Goal: Task Accomplishment & Management: Complete application form

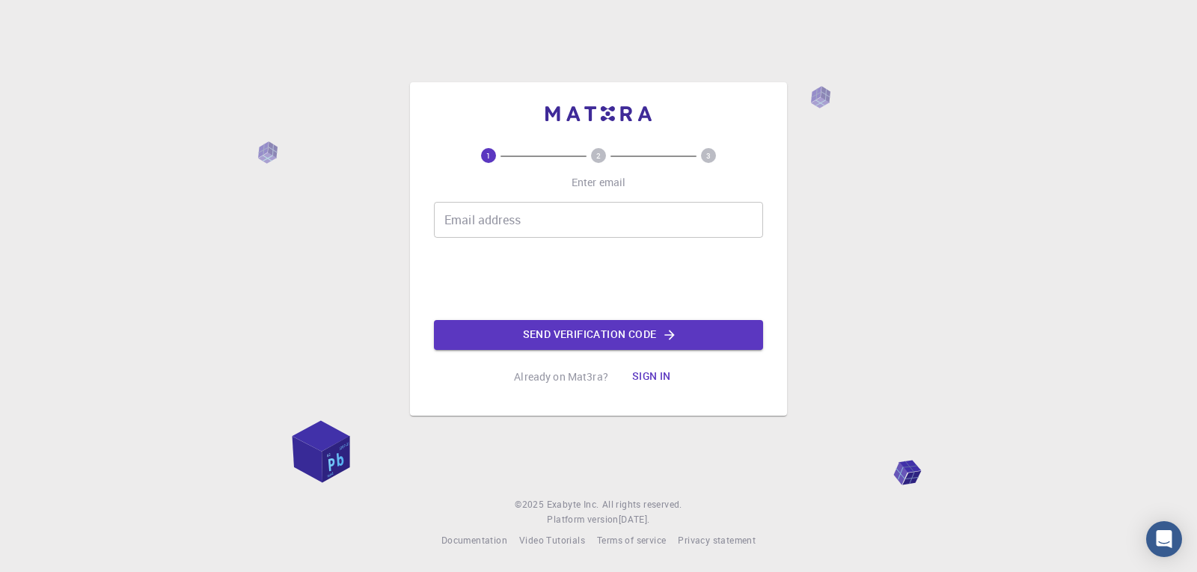
click at [488, 224] on input "Email address" at bounding box center [598, 220] width 329 height 36
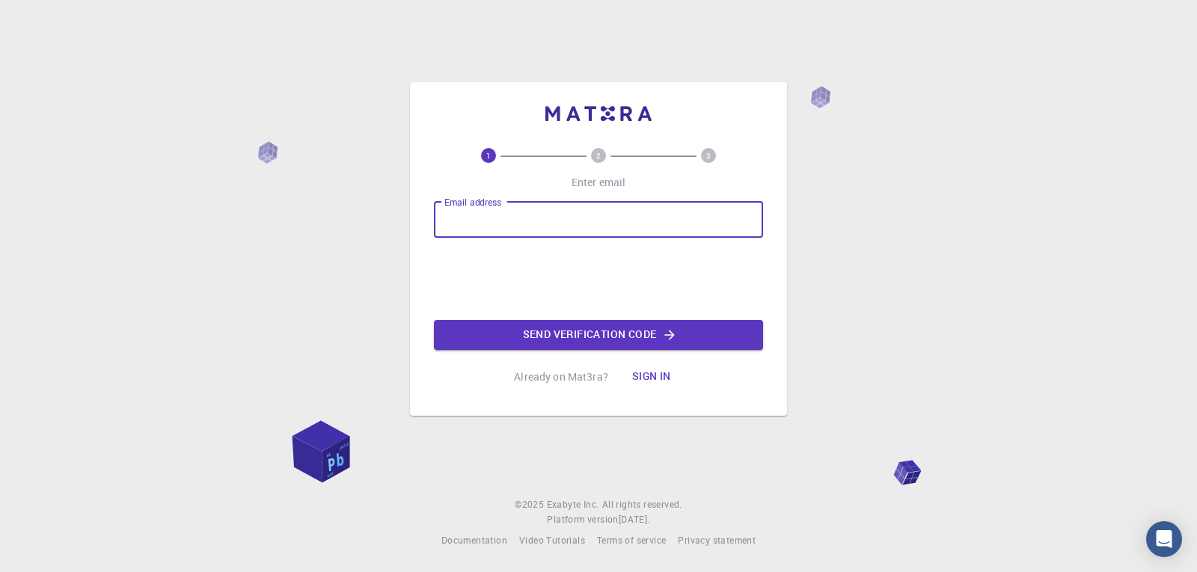
type input "[EMAIL_ADDRESS][DOMAIN_NAME]"
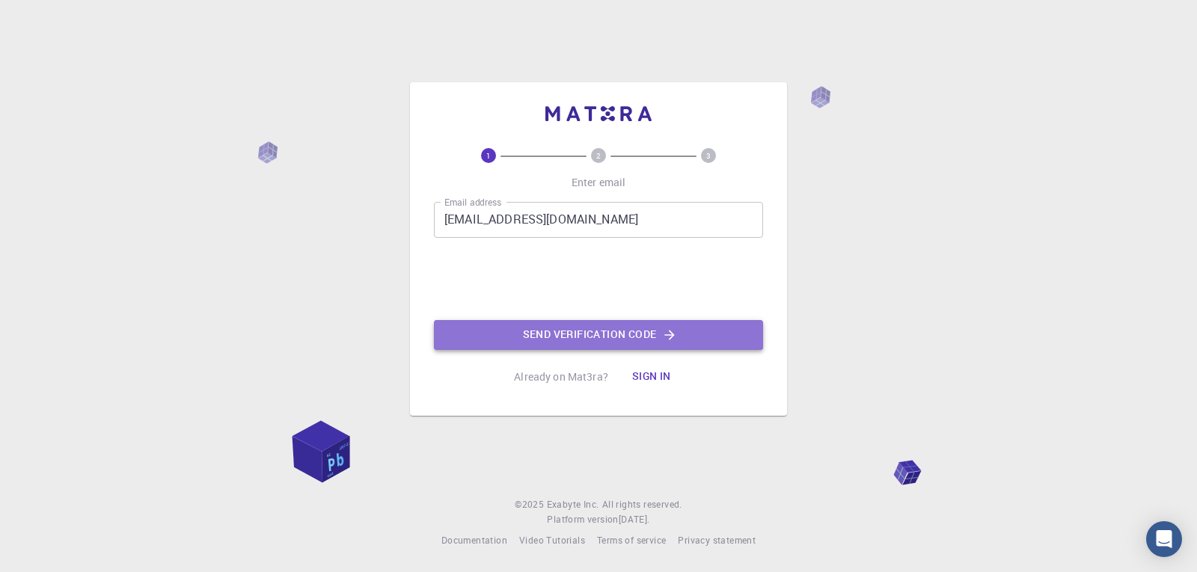
click at [527, 330] on button "Send verification code" at bounding box center [598, 335] width 329 height 30
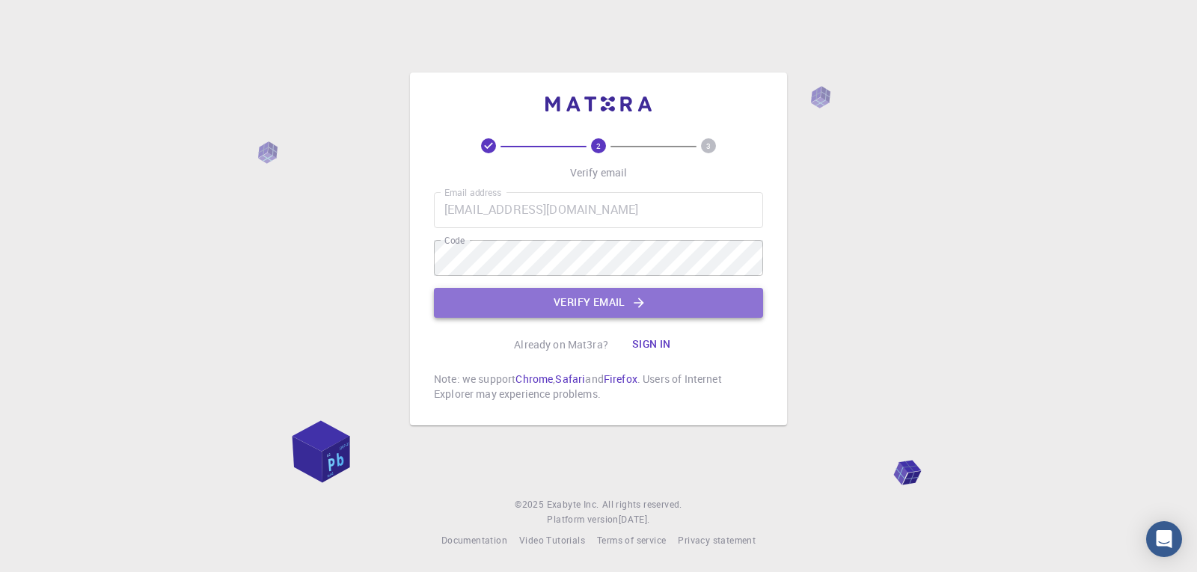
click at [573, 292] on button "Verify email" at bounding box center [598, 303] width 329 height 30
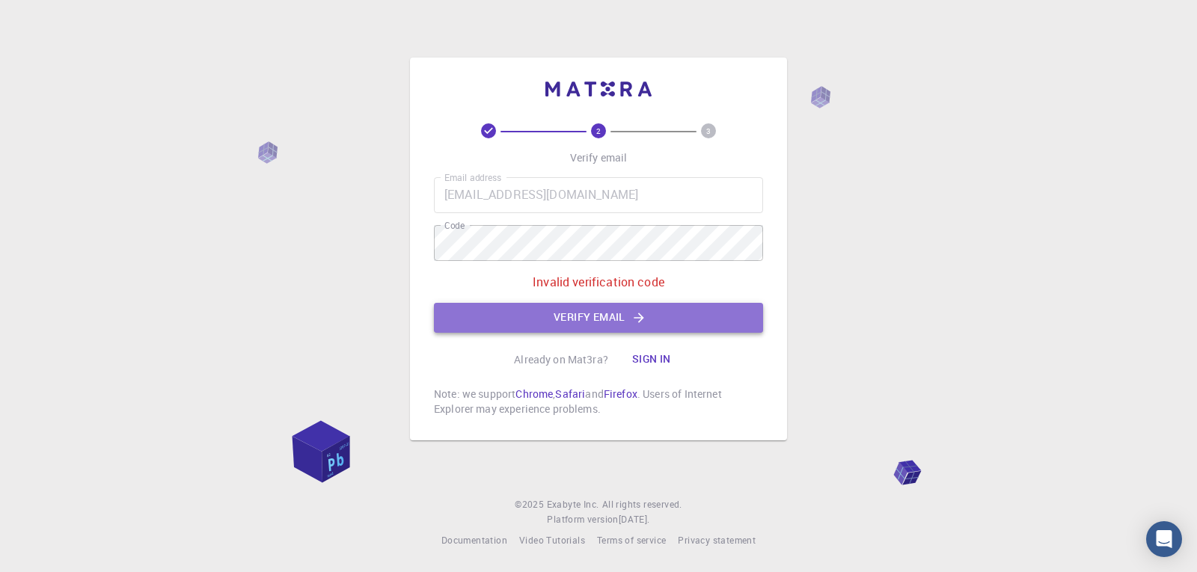
click at [508, 304] on button "Verify email" at bounding box center [598, 318] width 329 height 30
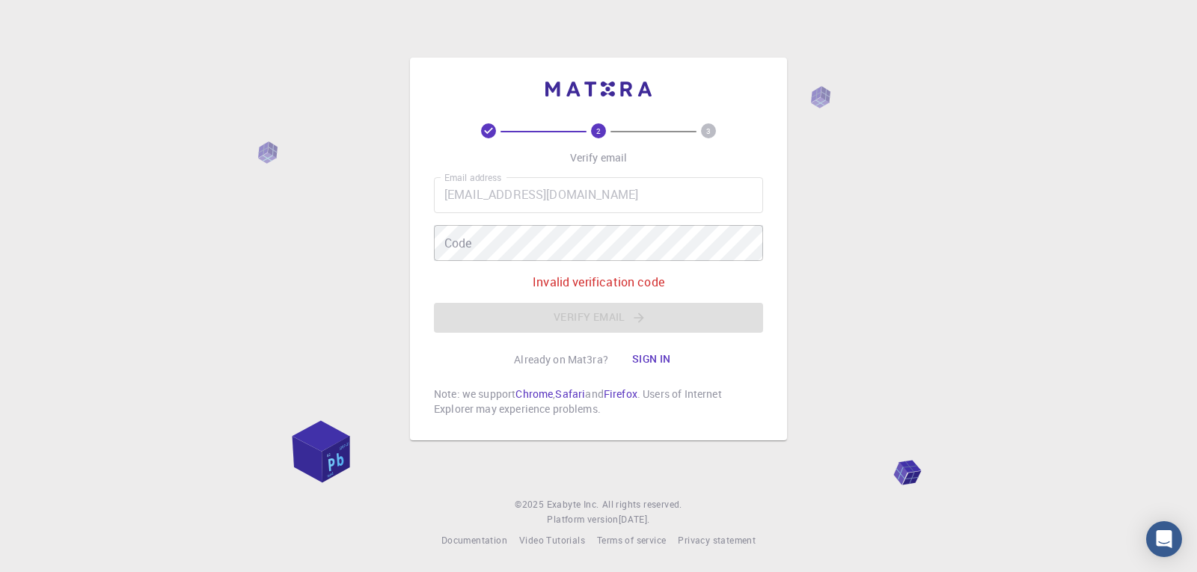
click at [333, 266] on div "2 3 Verify email Email address [EMAIL_ADDRESS][DOMAIN_NAME] Email address Code …" at bounding box center [598, 286] width 1197 height 572
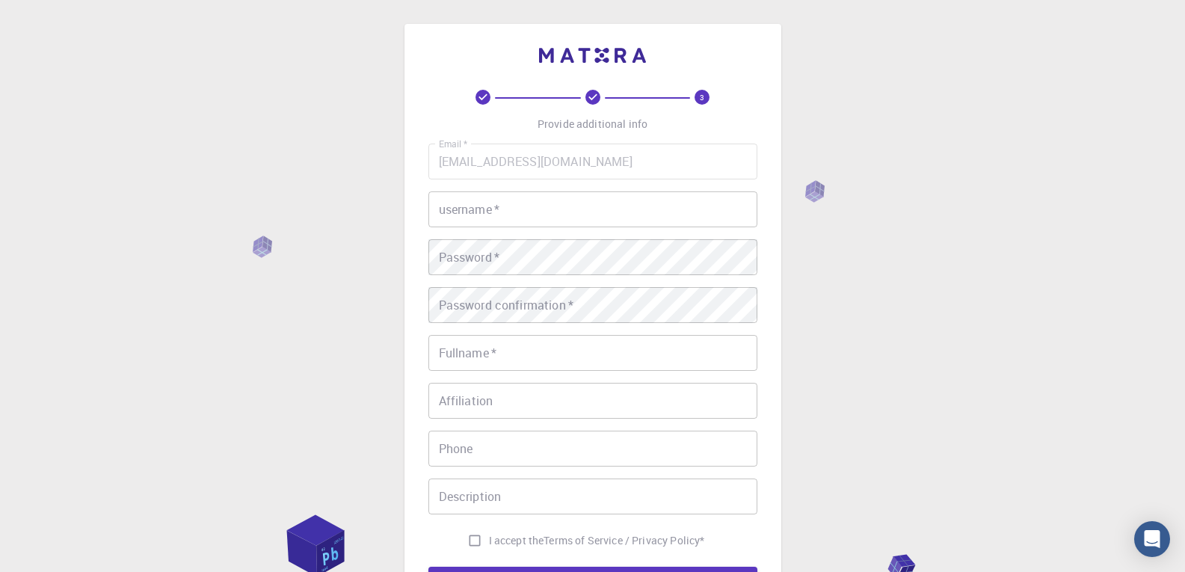
click at [525, 214] on input "username   *" at bounding box center [593, 209] width 329 height 36
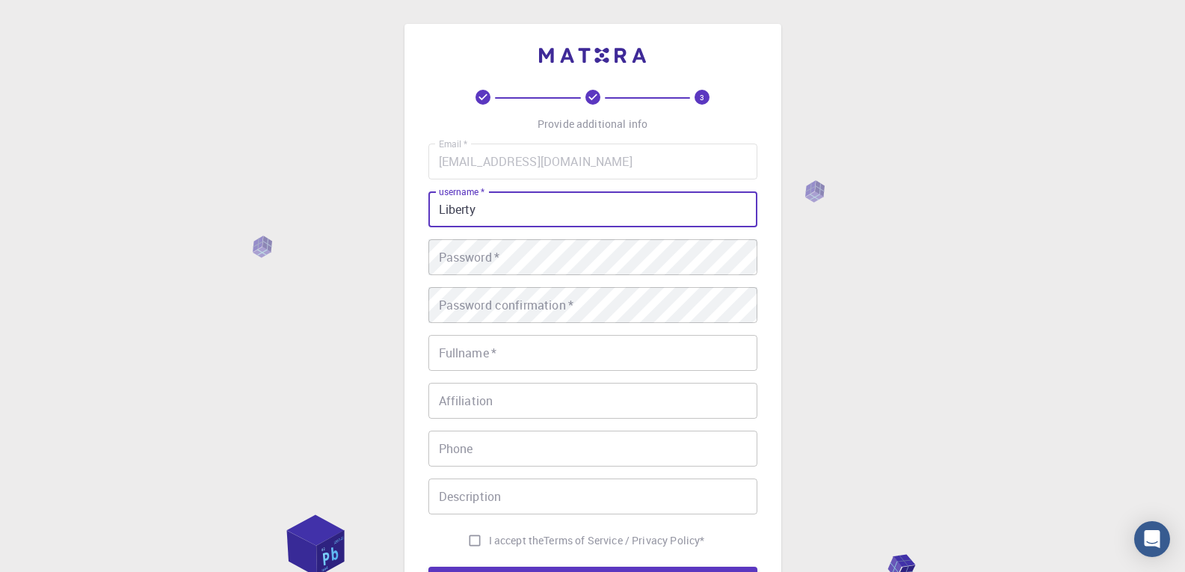
type input "Liberty"
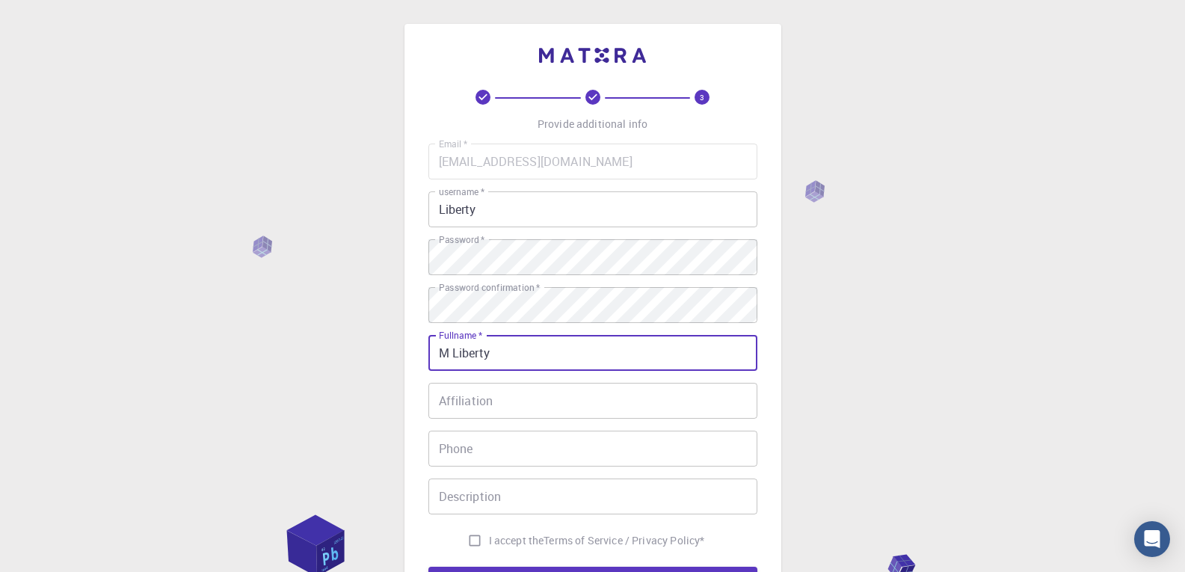
type input "M Liberty"
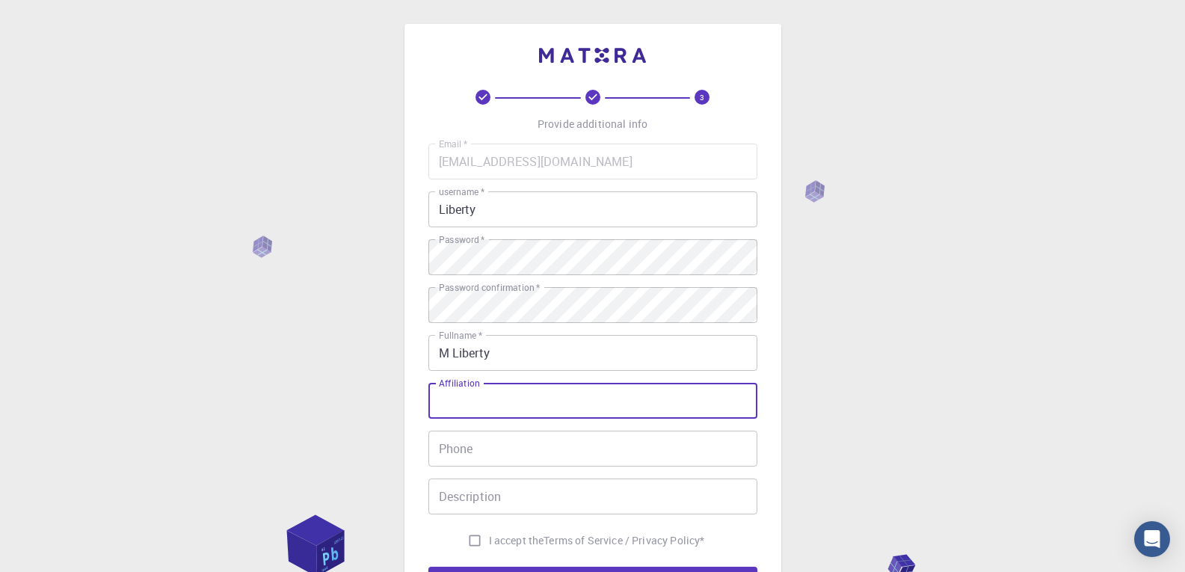
click at [550, 403] on input "Affiliation" at bounding box center [593, 401] width 329 height 36
type input "USP"
click at [559, 452] on input "Phone" at bounding box center [593, 449] width 329 height 36
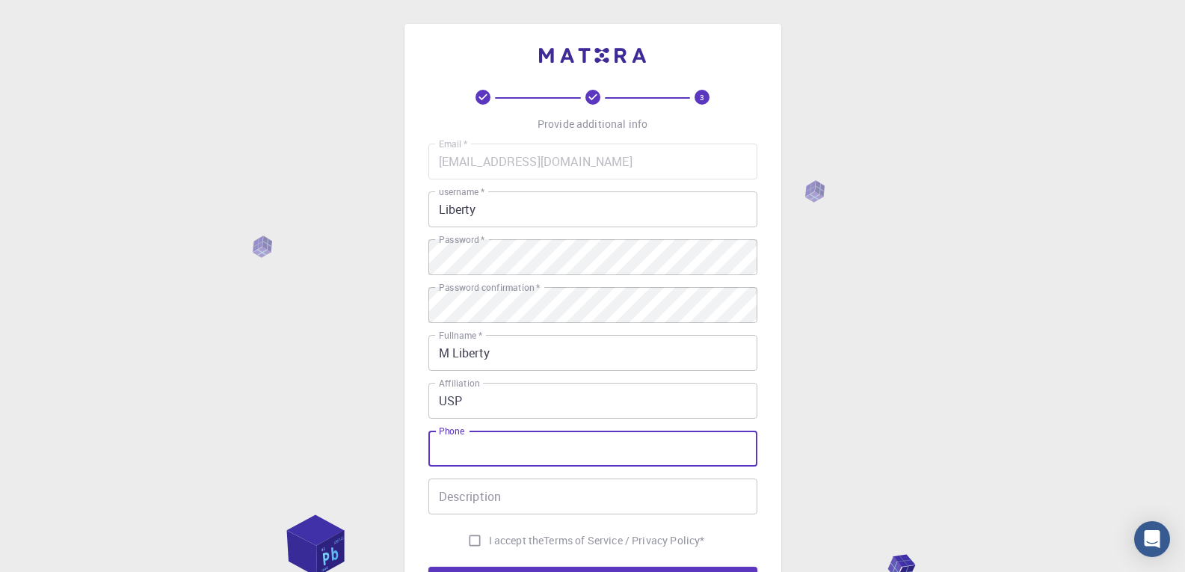
type input "08125129579"
click at [515, 503] on input "Description" at bounding box center [593, 497] width 329 height 36
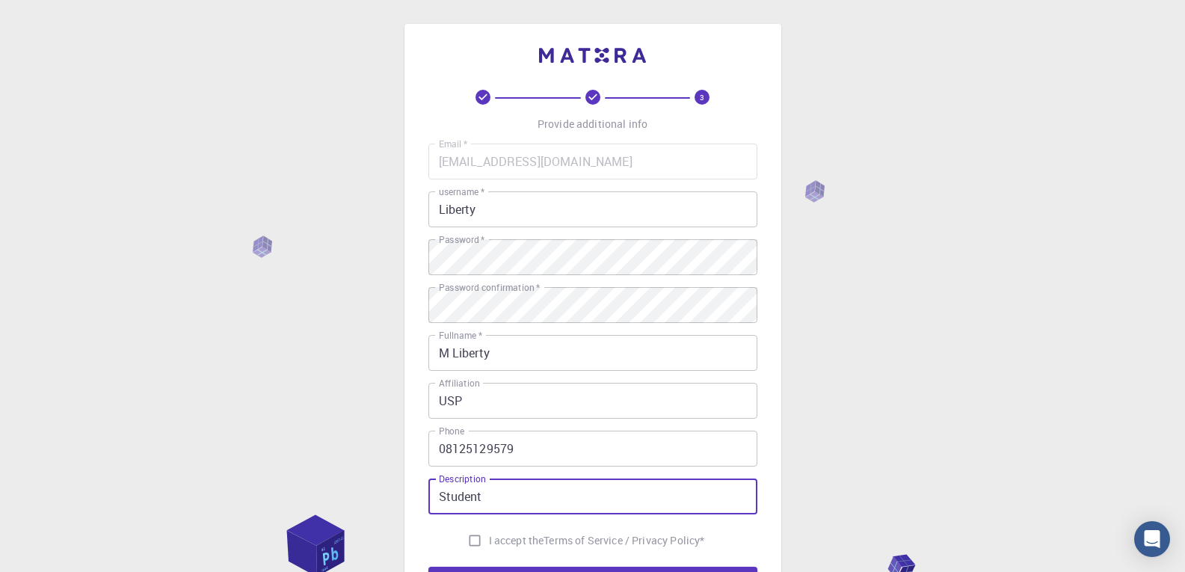
type input "Student"
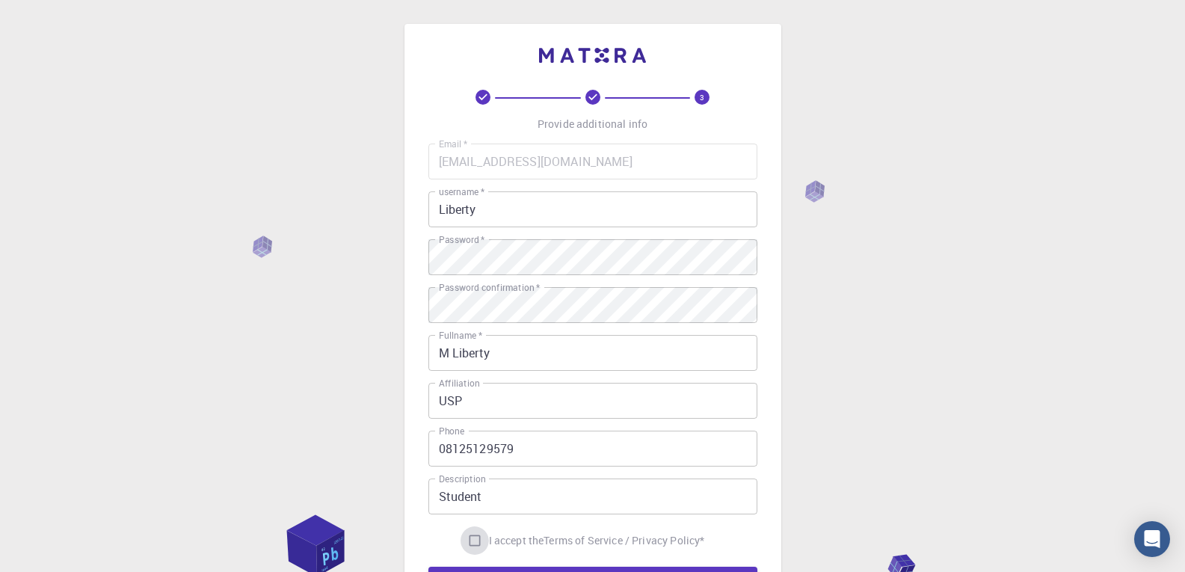
click at [471, 540] on input "I accept the Terms of Service / Privacy Policy *" at bounding box center [475, 541] width 28 height 28
checkbox input "true"
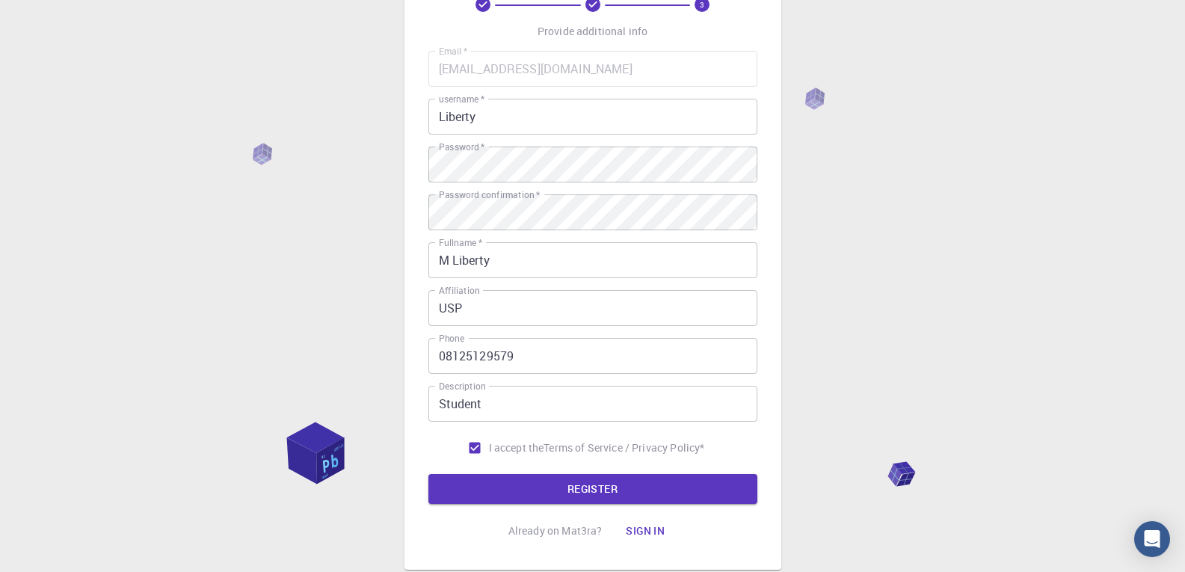
scroll to position [105, 0]
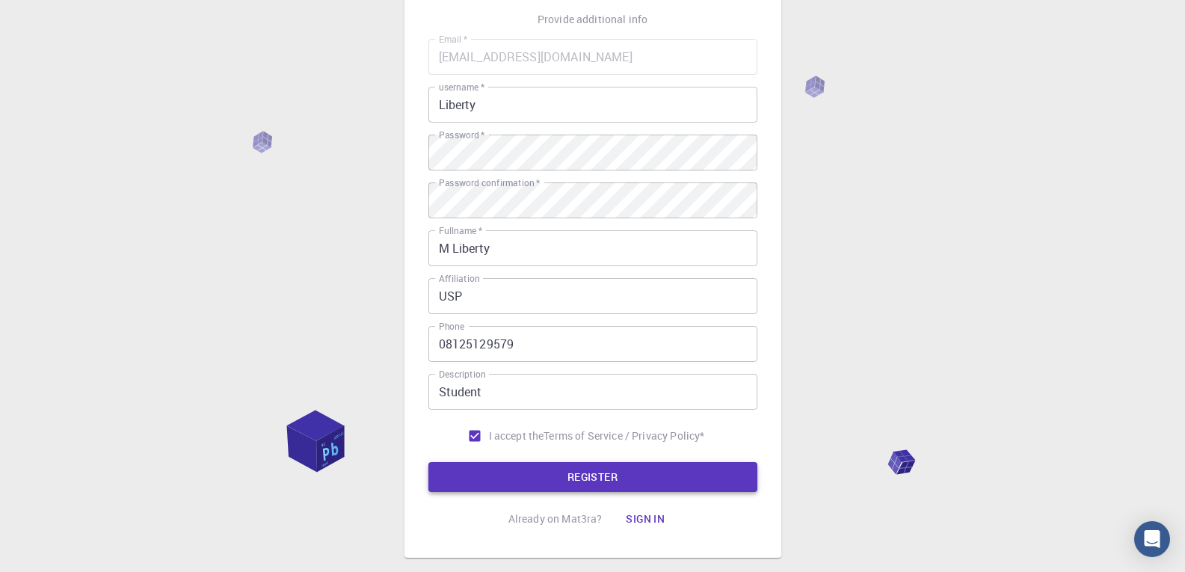
click at [578, 477] on button "REGISTER" at bounding box center [593, 477] width 329 height 30
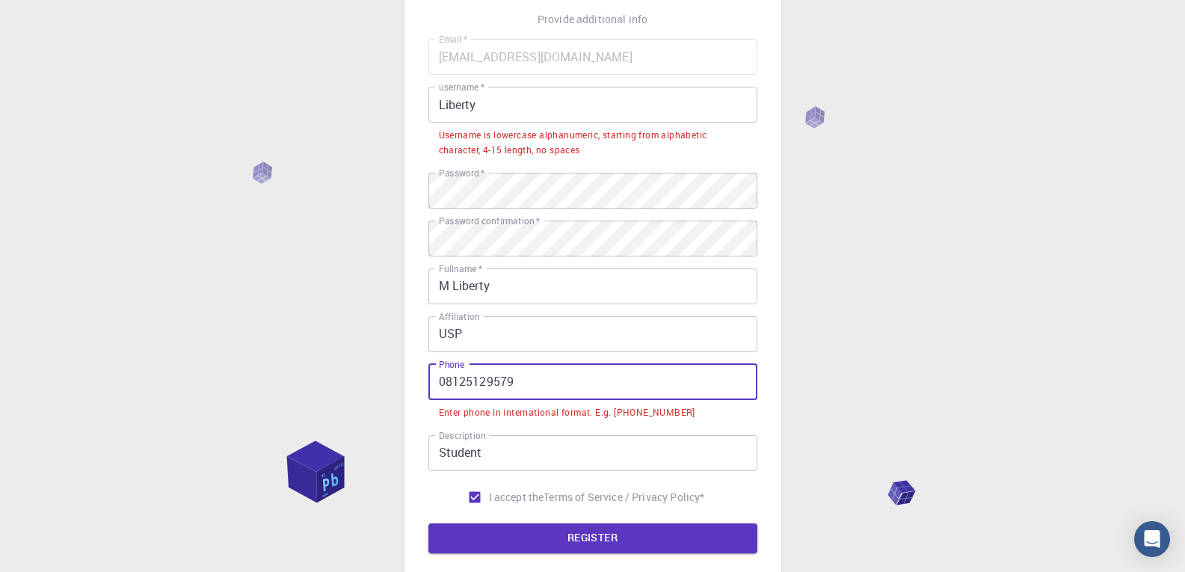
click at [446, 381] on input "08125129579" at bounding box center [593, 382] width 329 height 36
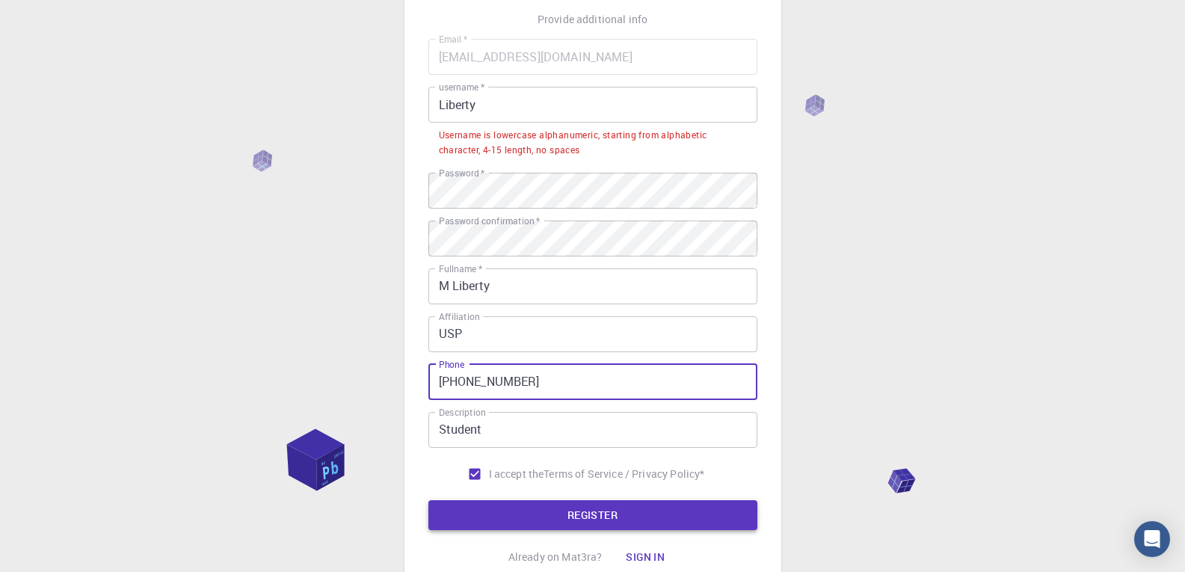
type input "[PHONE_NUMBER]"
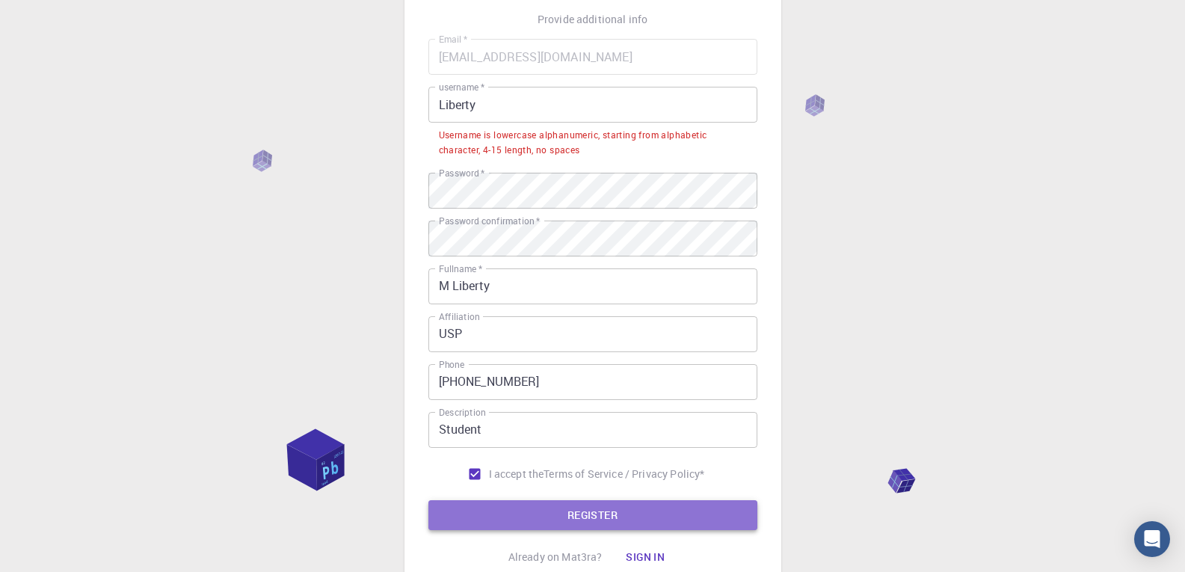
click at [571, 504] on button "REGISTER" at bounding box center [593, 515] width 329 height 30
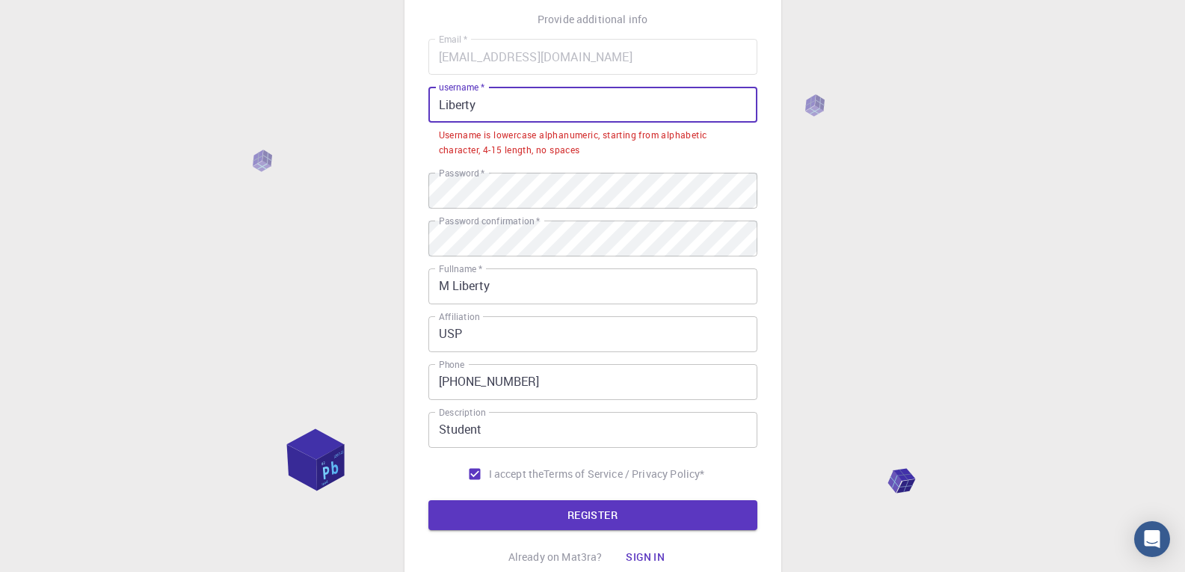
click at [445, 103] on input "Liberty" at bounding box center [593, 105] width 329 height 36
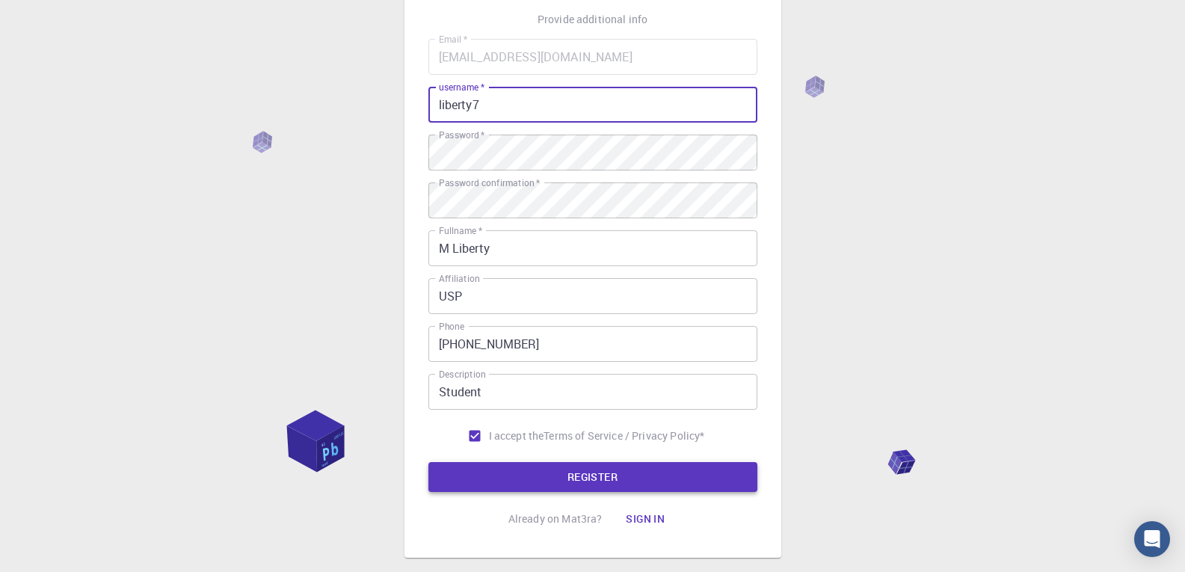
type input "liberty7"
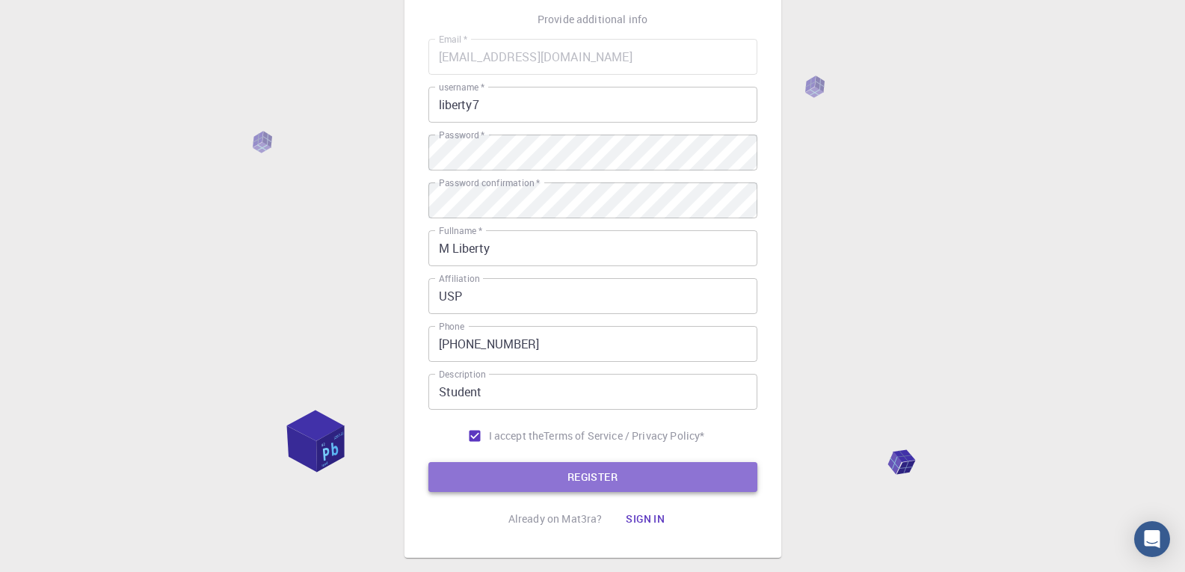
click at [604, 472] on button "REGISTER" at bounding box center [593, 477] width 329 height 30
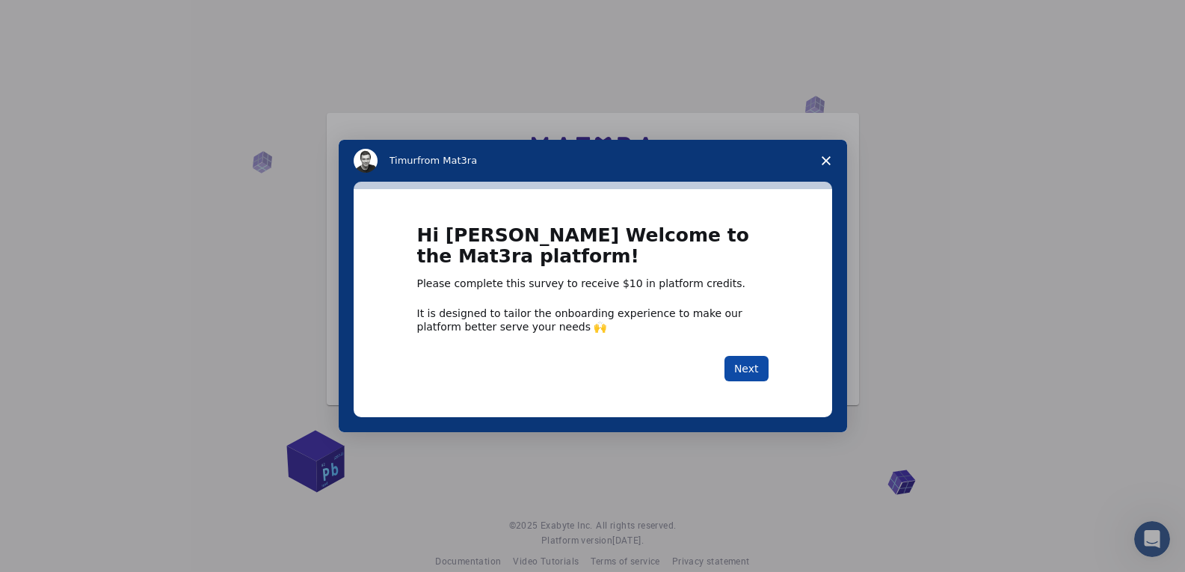
click at [742, 357] on button "Next" at bounding box center [747, 368] width 44 height 25
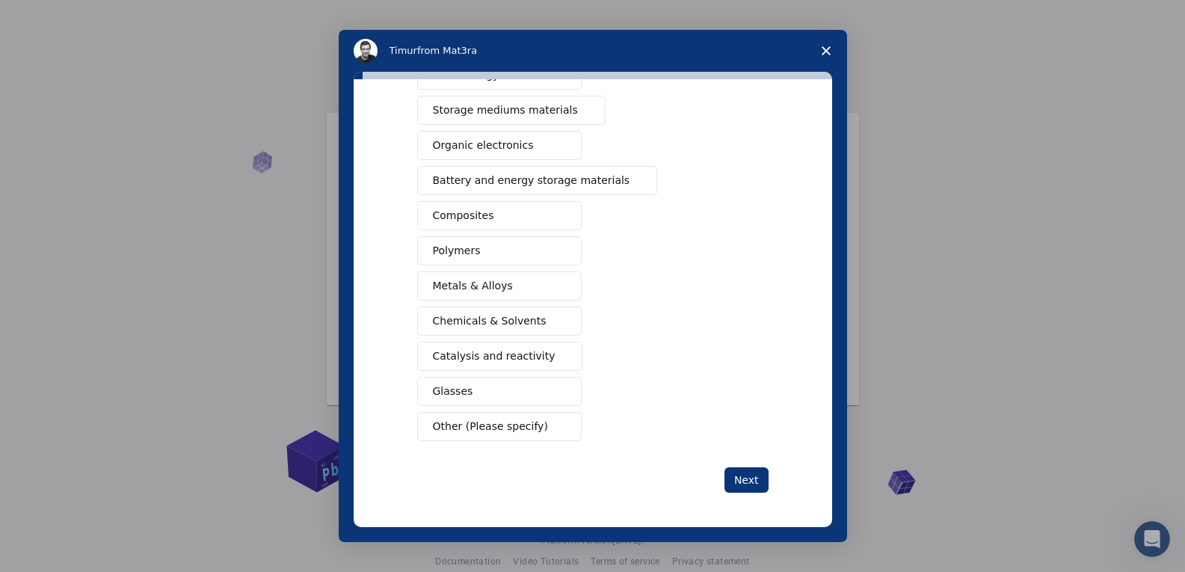
scroll to position [150, 0]
click at [823, 51] on icon "Close survey" at bounding box center [826, 50] width 9 height 9
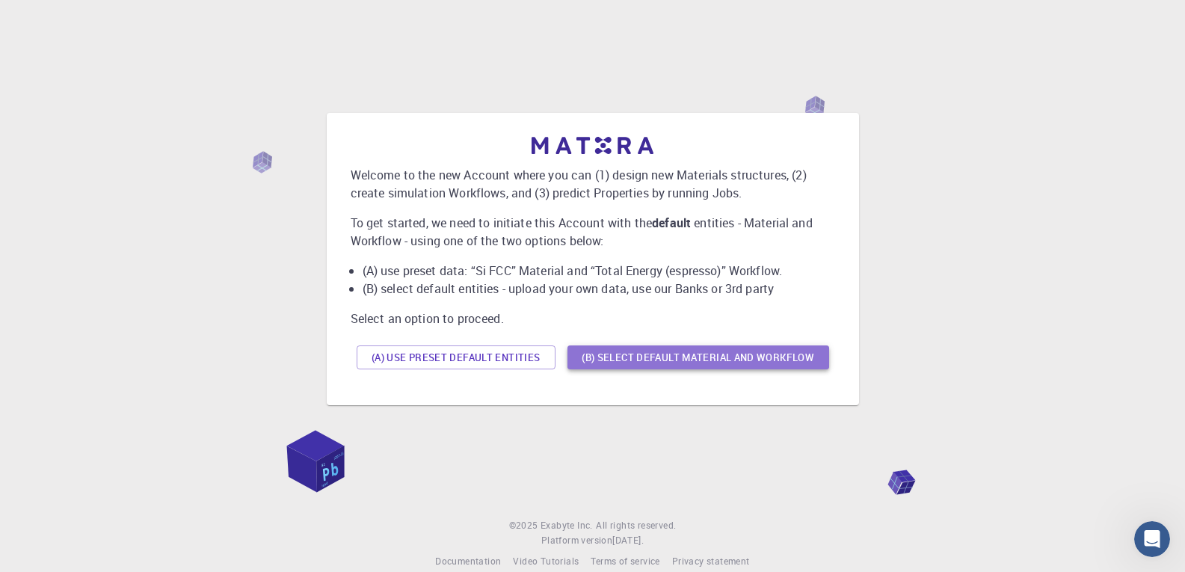
click at [708, 357] on button "(B) Select default material and workflow" at bounding box center [699, 358] width 262 height 24
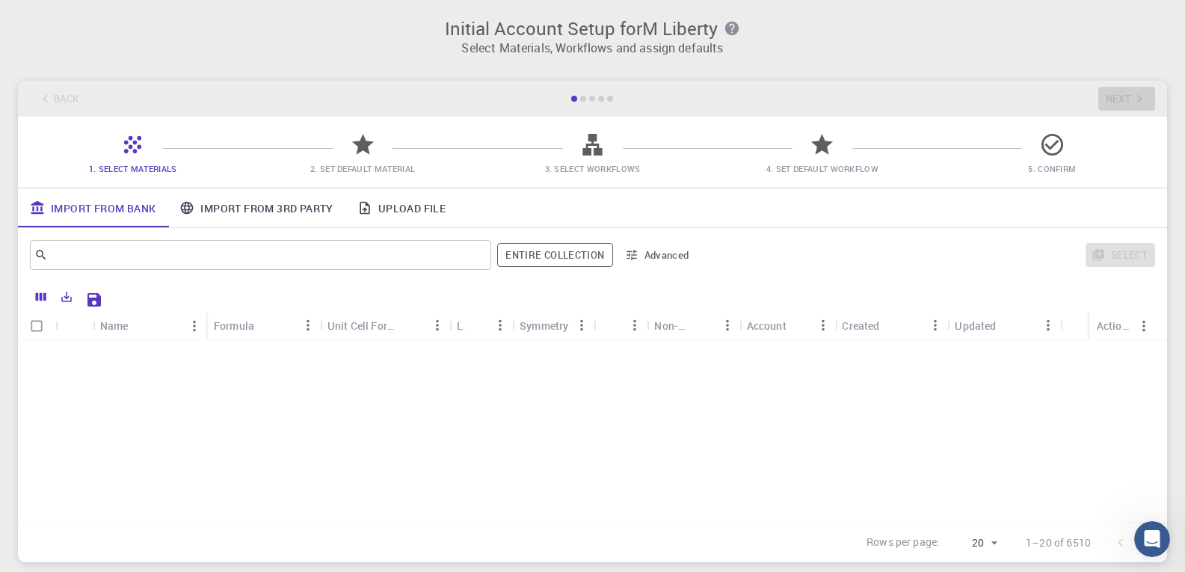
scroll to position [476, 0]
